Goal: Task Accomplishment & Management: Manage account settings

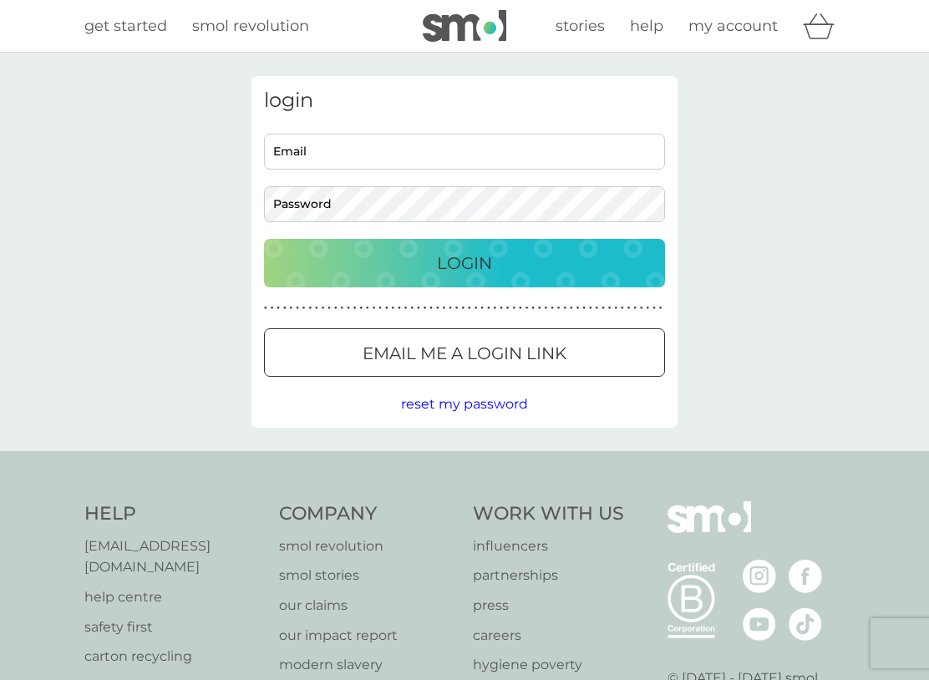
click at [597, 152] on input "Email" at bounding box center [464, 152] width 401 height 36
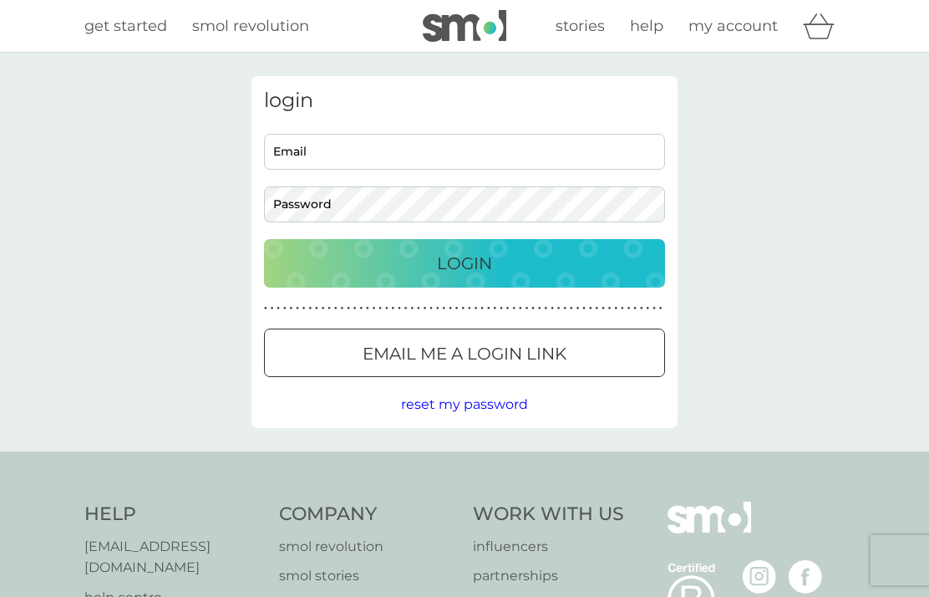
type input "scooke1981@gmail.com"
click at [480, 262] on p "Login" at bounding box center [464, 263] width 55 height 27
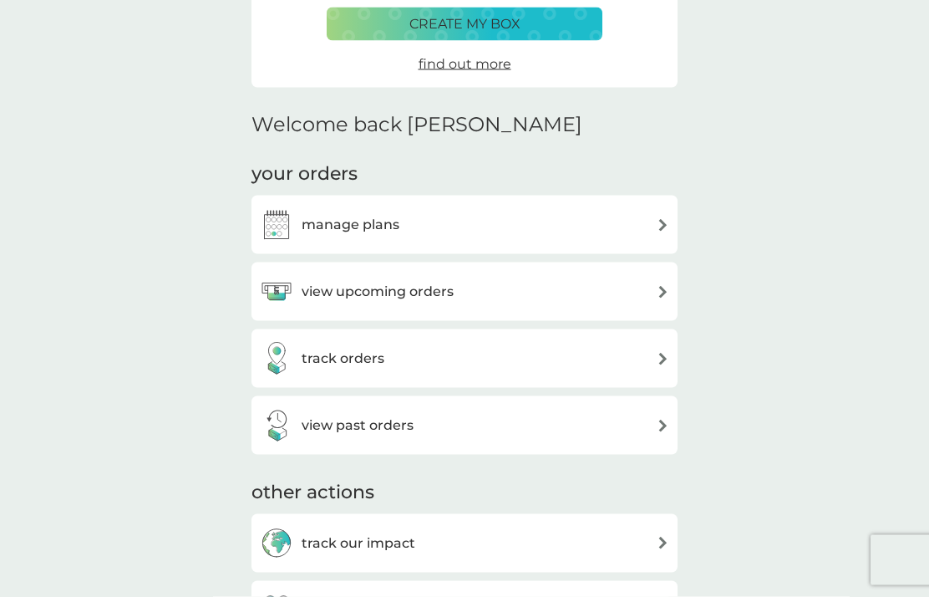
scroll to position [344, 0]
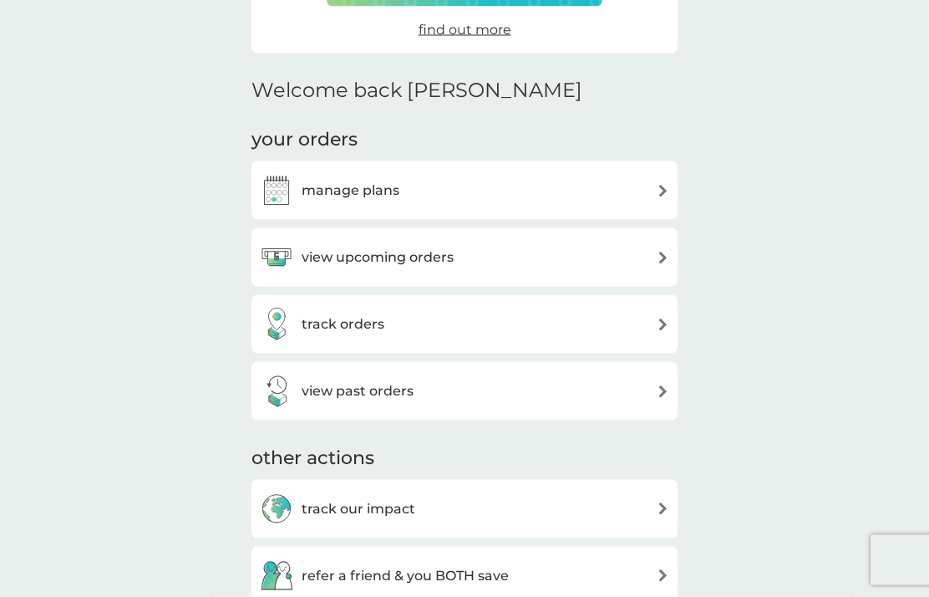
click at [648, 261] on div "view upcoming orders" at bounding box center [464, 257] width 409 height 33
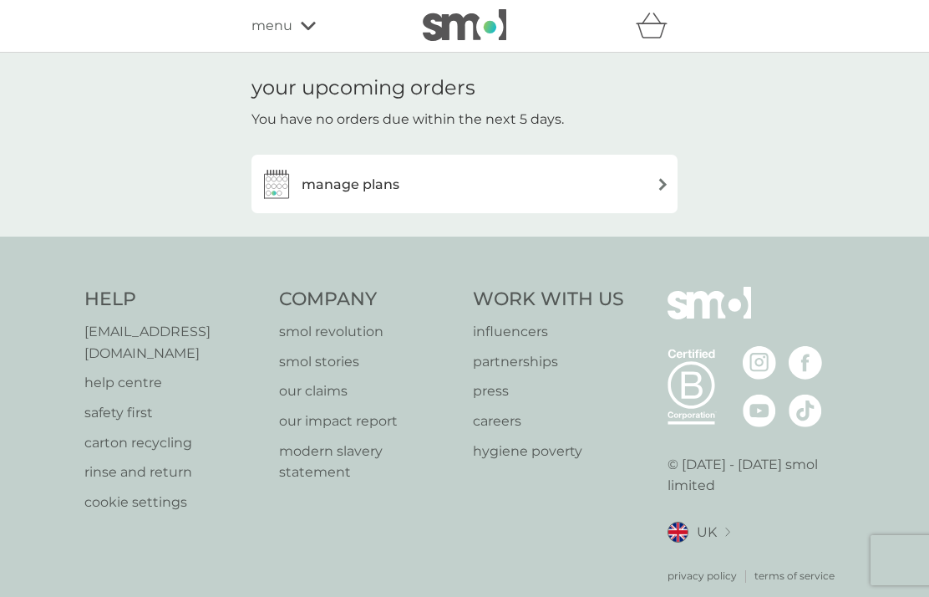
click at [658, 191] on div "manage plans" at bounding box center [464, 183] width 409 height 33
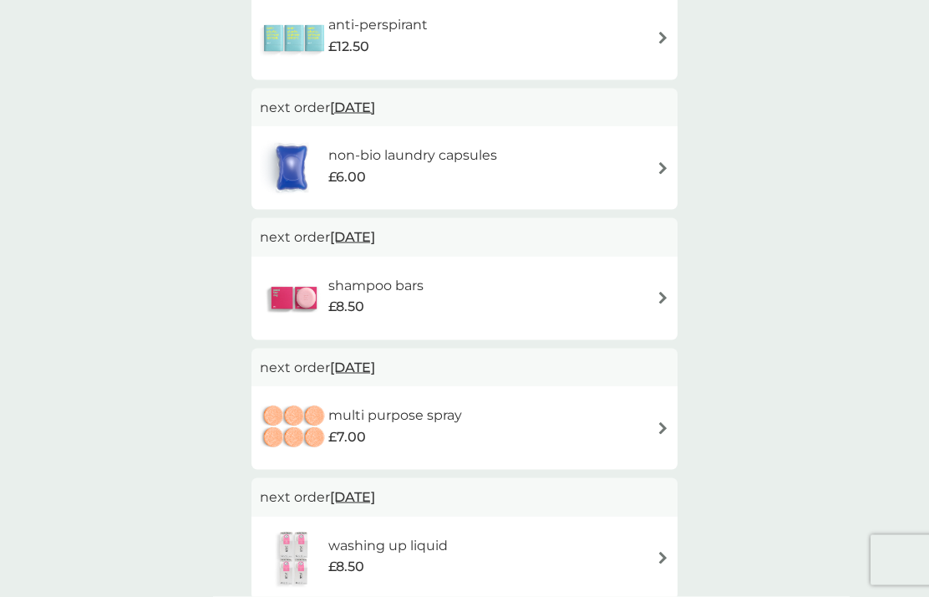
scroll to position [509, 0]
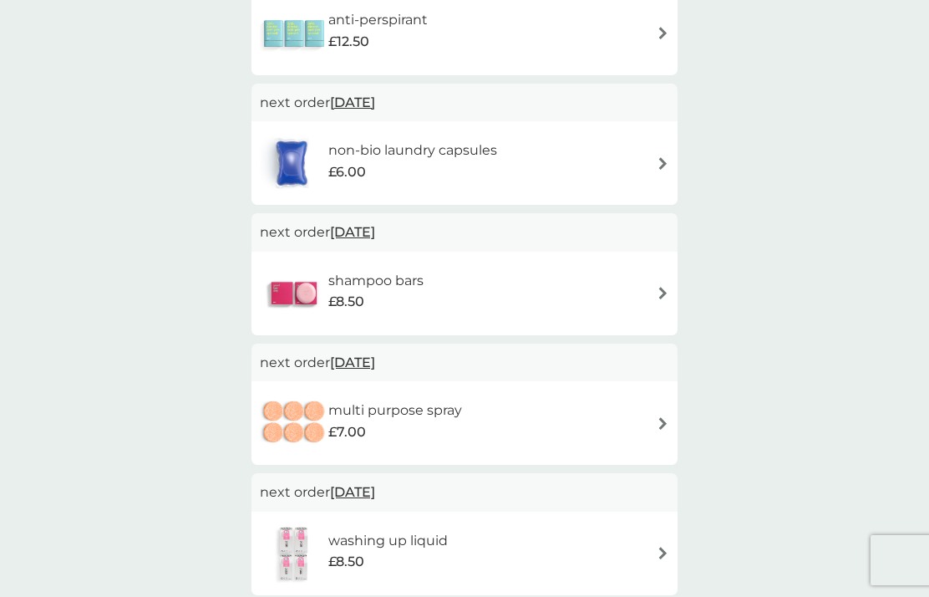
click at [631, 170] on div "non-bio laundry capsules £6.00" at bounding box center [464, 163] width 409 height 58
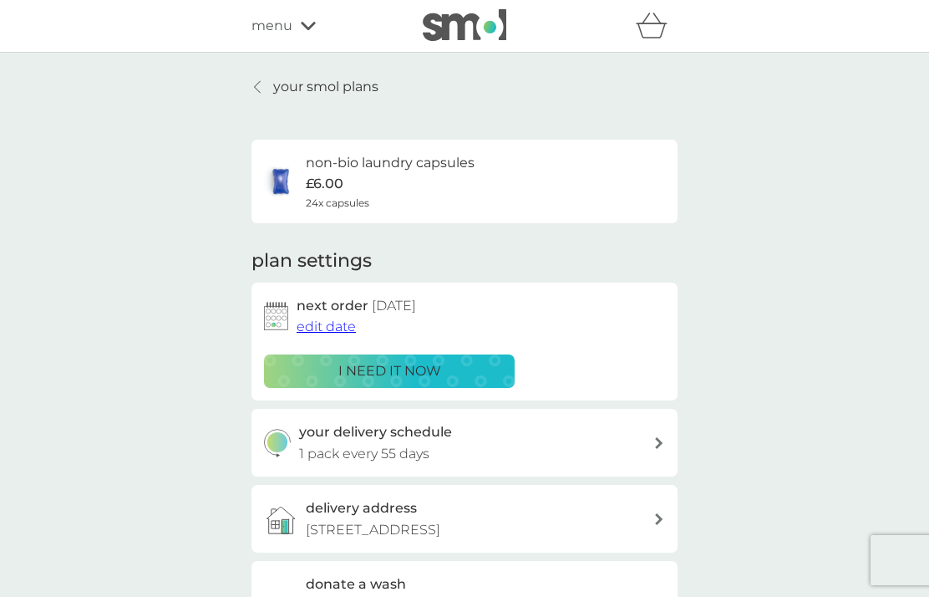
click at [336, 328] on span "edit date" at bounding box center [326, 326] width 59 height 16
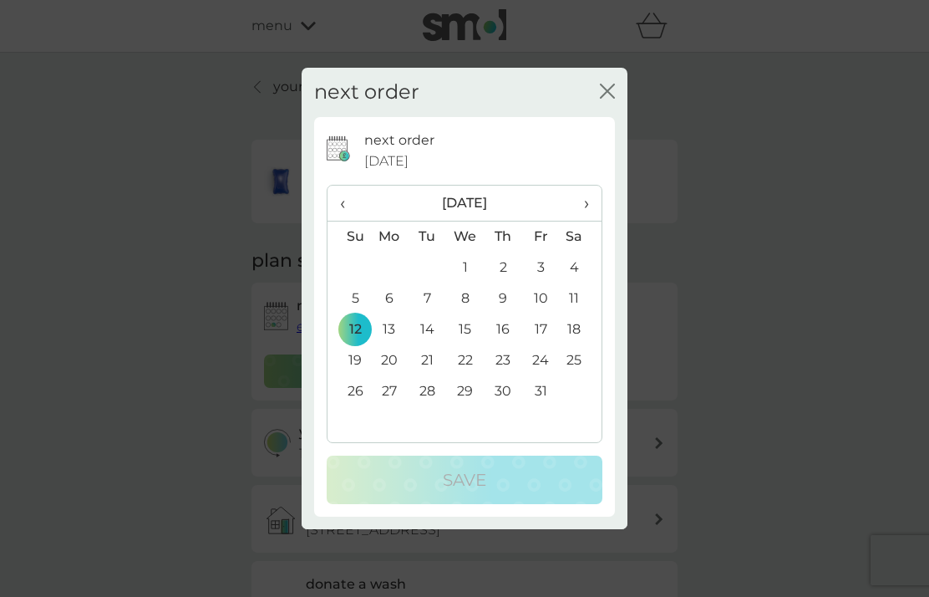
click at [590, 221] on th "›" at bounding box center [581, 204] width 42 height 36
click at [347, 221] on span "‹" at bounding box center [349, 203] width 18 height 35
click at [348, 221] on span "‹" at bounding box center [349, 203] width 18 height 35
click at [587, 221] on span "›" at bounding box center [580, 203] width 17 height 35
click at [464, 283] on td "1" at bounding box center [465, 267] width 38 height 31
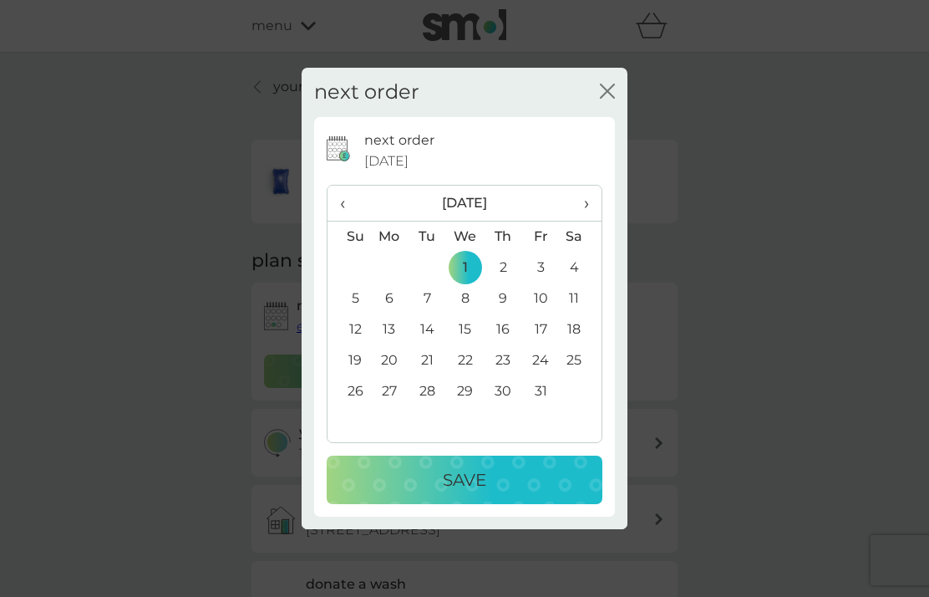
click at [504, 493] on div "Save" at bounding box center [464, 479] width 242 height 27
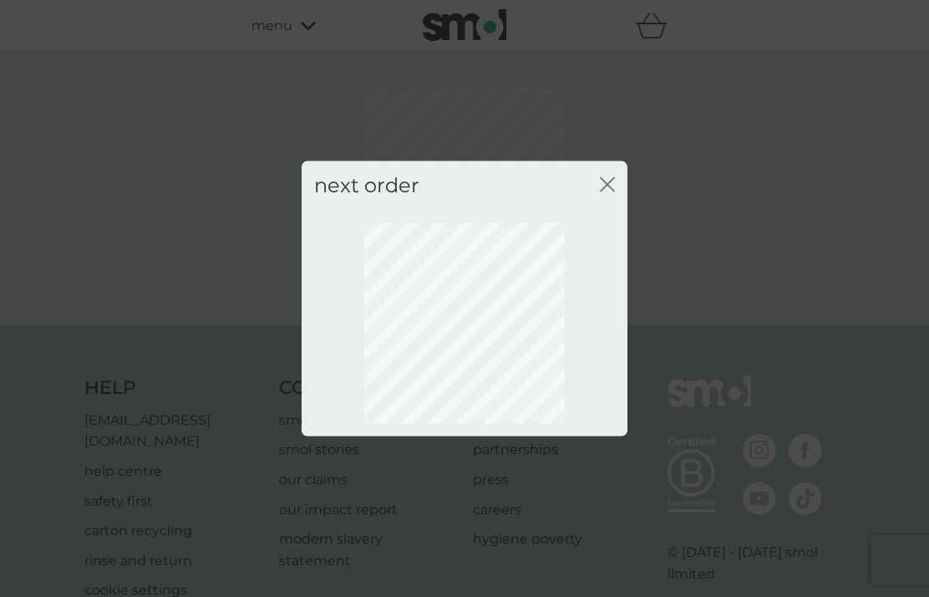
scroll to position [67, 0]
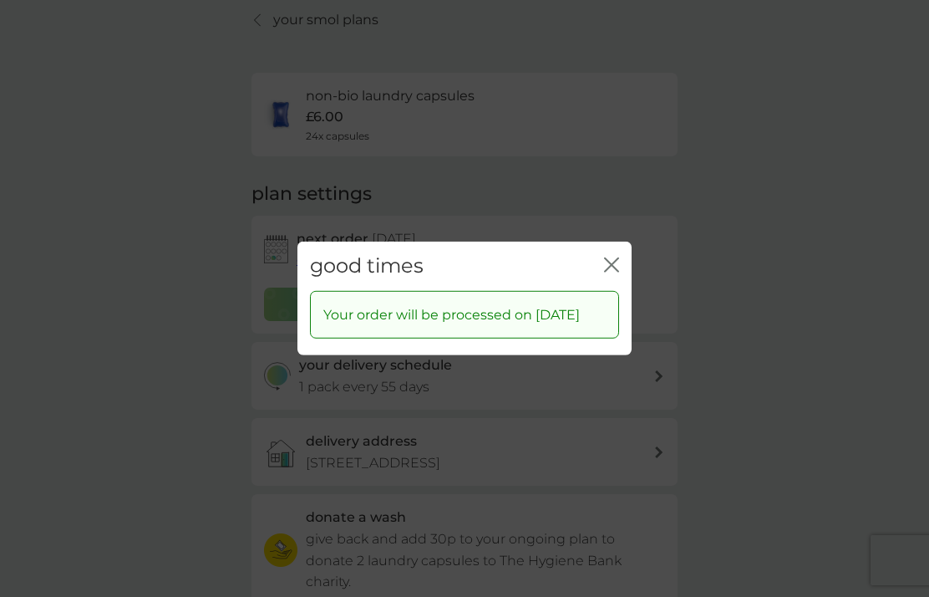
click at [614, 264] on icon "close" at bounding box center [611, 264] width 15 height 15
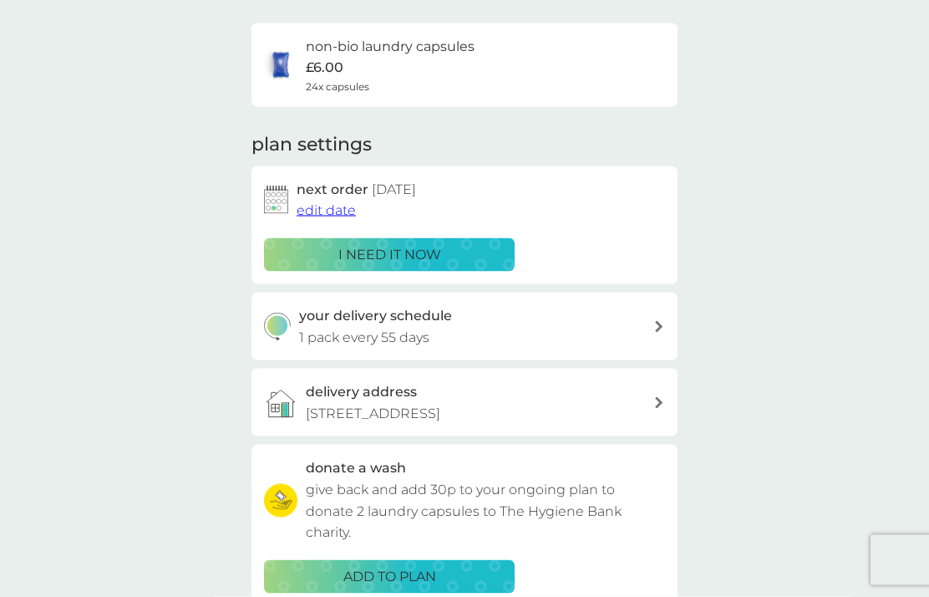
click at [611, 323] on div "your delivery schedule 1 pack every 55 days" at bounding box center [476, 326] width 355 height 43
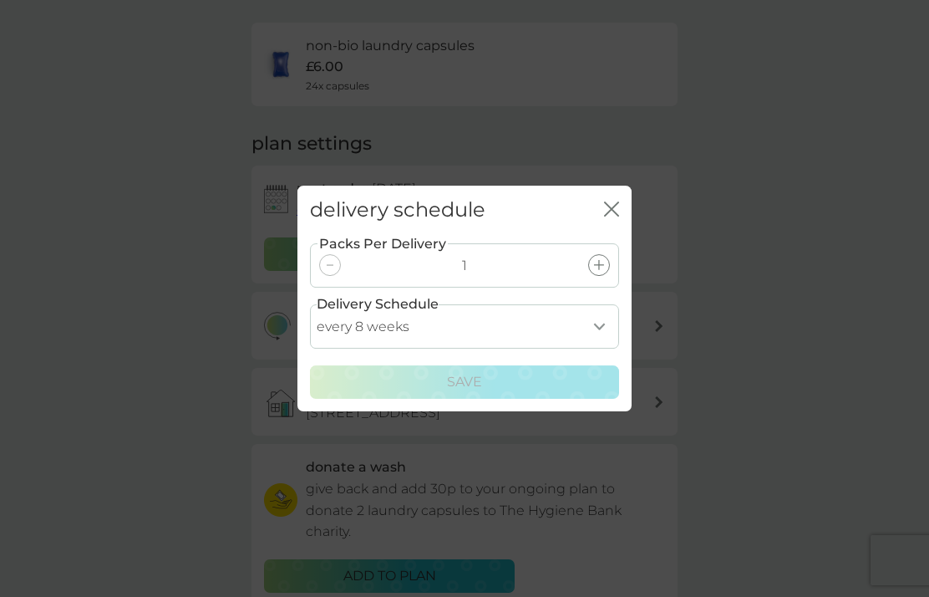
click at [603, 348] on select "every 1 week every 2 weeks every 3 weeks every 4 weeks every 5 weeks every 6 we…" at bounding box center [464, 326] width 309 height 44
select select "42"
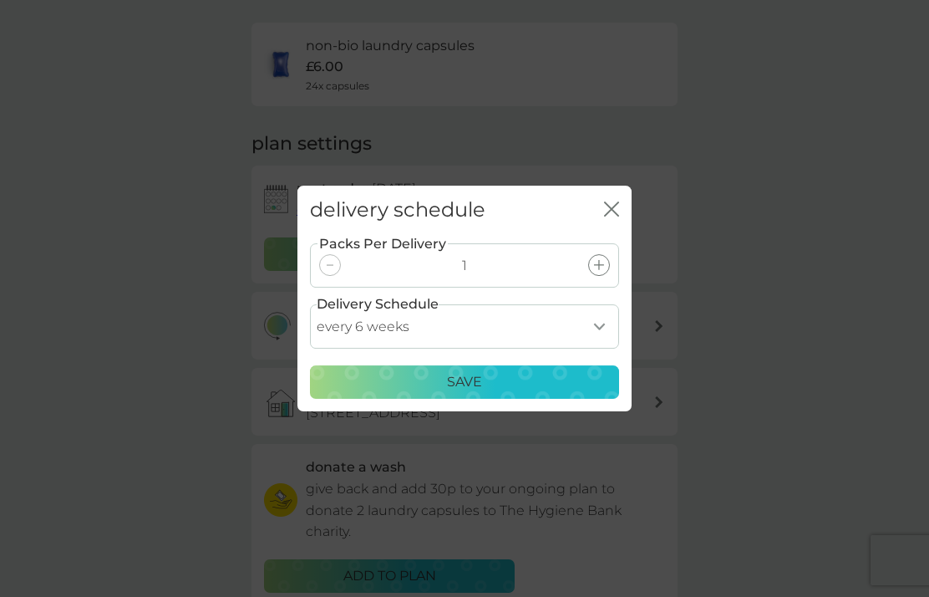
click at [514, 393] on div "Save" at bounding box center [464, 382] width 287 height 22
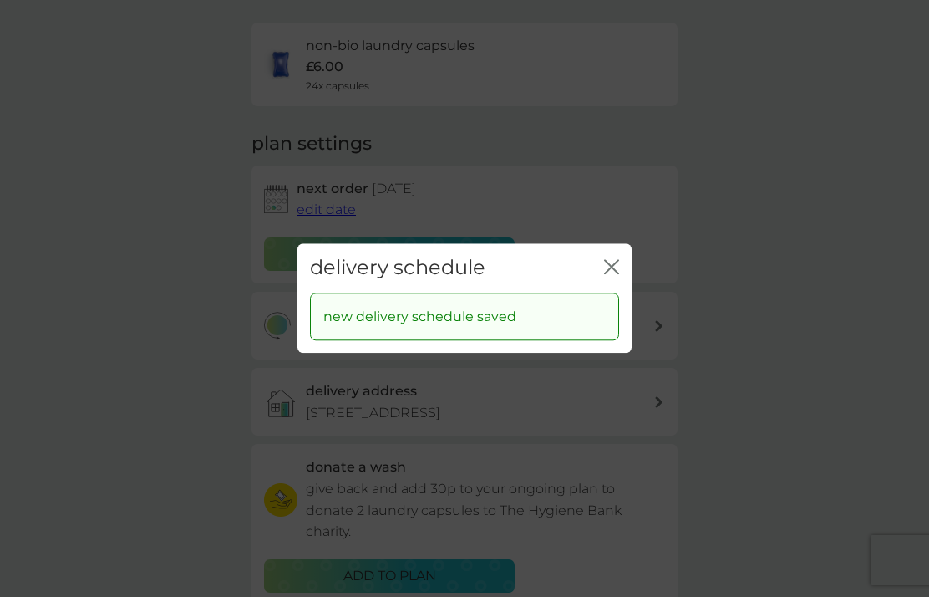
click at [613, 274] on icon "close" at bounding box center [611, 266] width 15 height 15
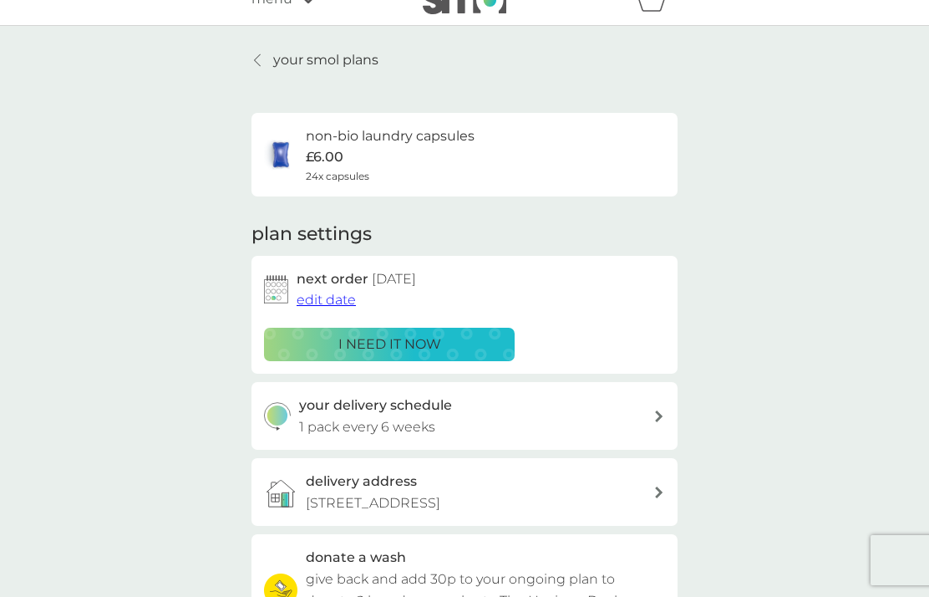
scroll to position [0, 0]
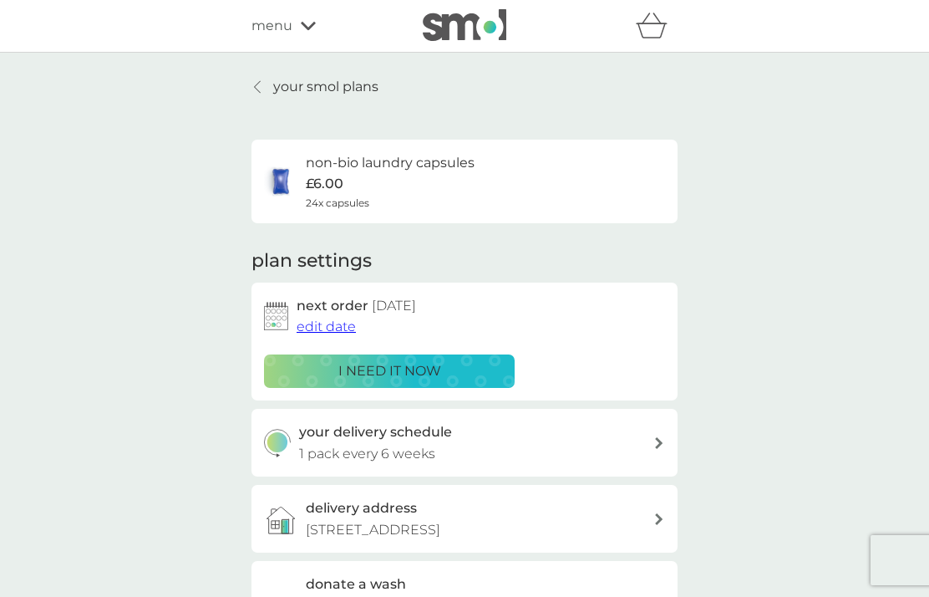
click at [340, 92] on p "your smol plans" at bounding box center [325, 87] width 105 height 22
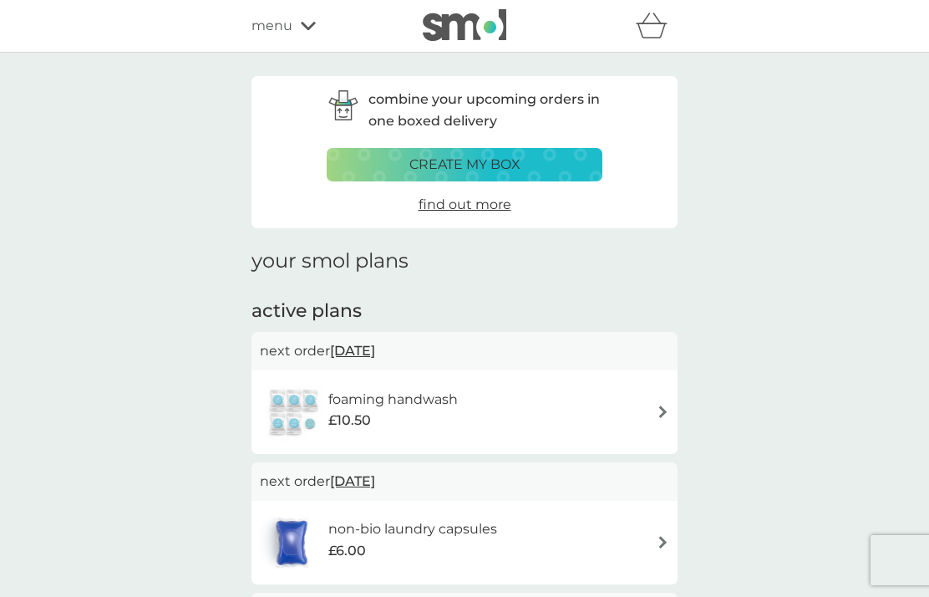
click at [284, 24] on span "menu" at bounding box center [272, 26] width 41 height 22
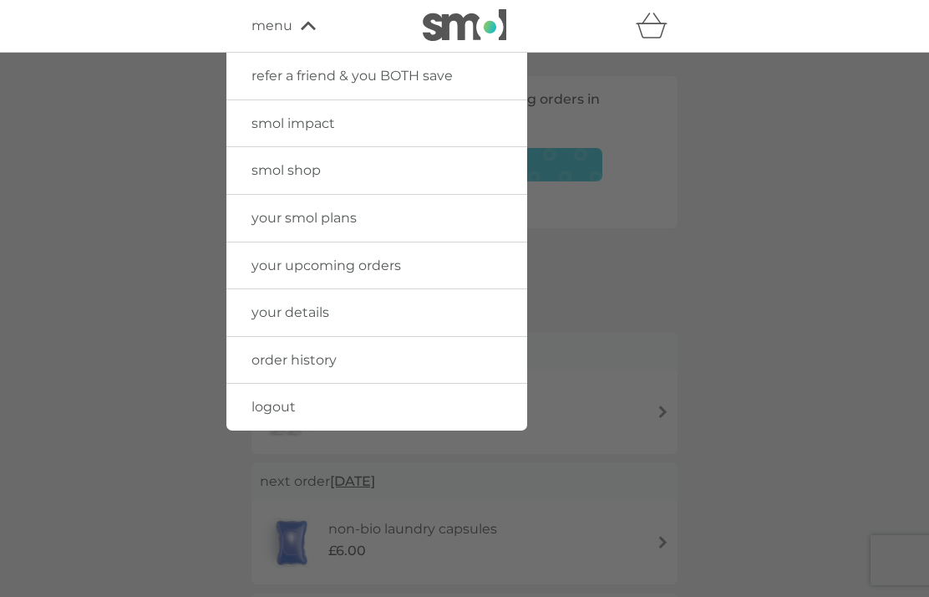
click at [333, 173] on link "smol shop" at bounding box center [376, 170] width 301 height 47
